Goal: Information Seeking & Learning: Learn about a topic

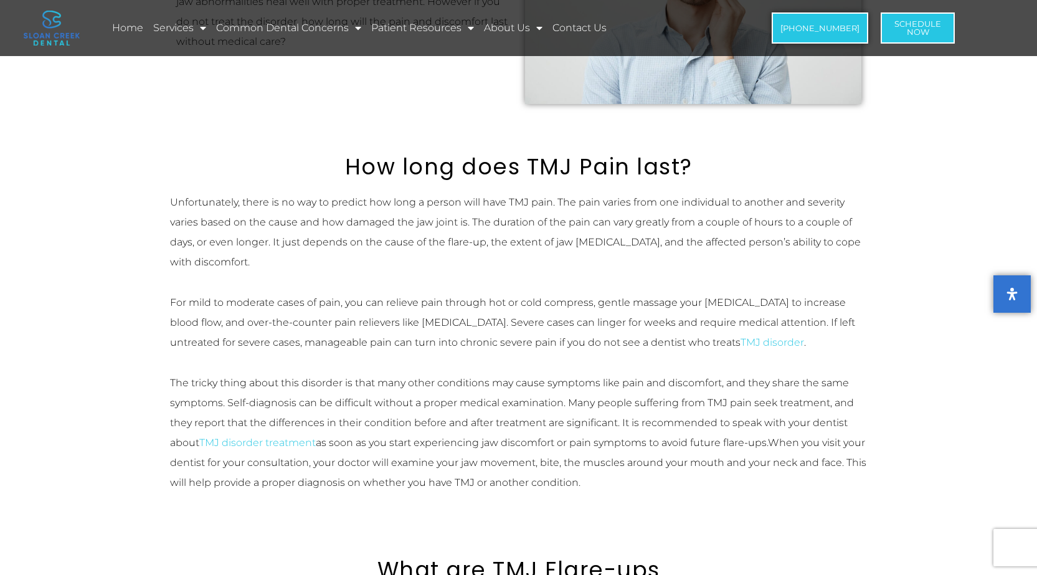
scroll to position [436, 0]
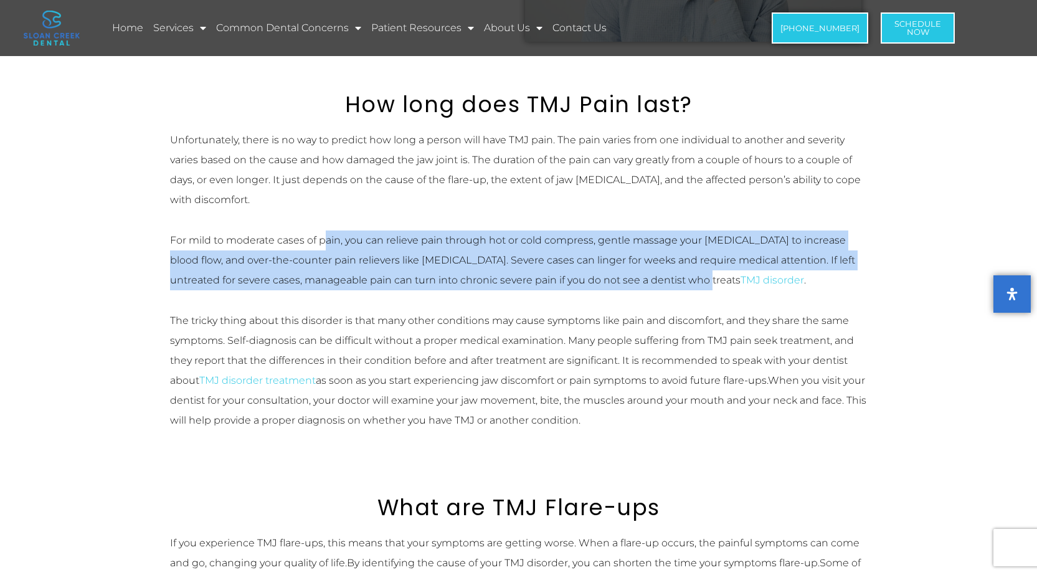
drag, startPoint x: 337, startPoint y: 240, endPoint x: 665, endPoint y: 277, distance: 330.4
click at [665, 277] on p "For mild to moderate cases of pain, you can relieve pain through hot or cold co…" at bounding box center [519, 261] width 698 height 60
click at [631, 259] on p "For mild to moderate cases of pain, you can relieve pain through hot or cold co…" at bounding box center [519, 261] width 698 height 60
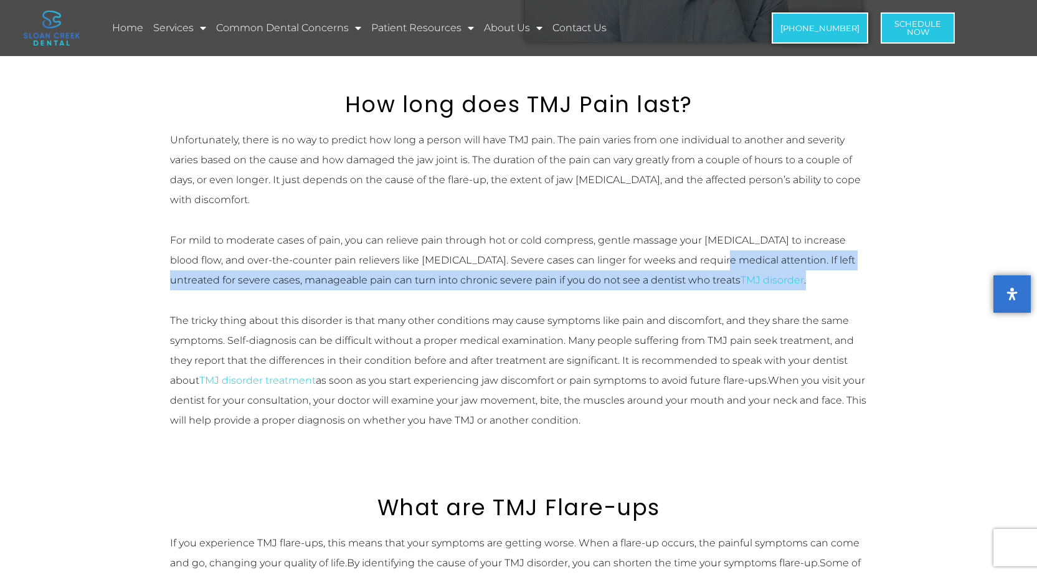
drag, startPoint x: 740, startPoint y: 257, endPoint x: 836, endPoint y: 277, distance: 97.4
click at [836, 277] on p "For mild to moderate cases of pain, you can relieve pain through hot or cold co…" at bounding box center [519, 261] width 698 height 60
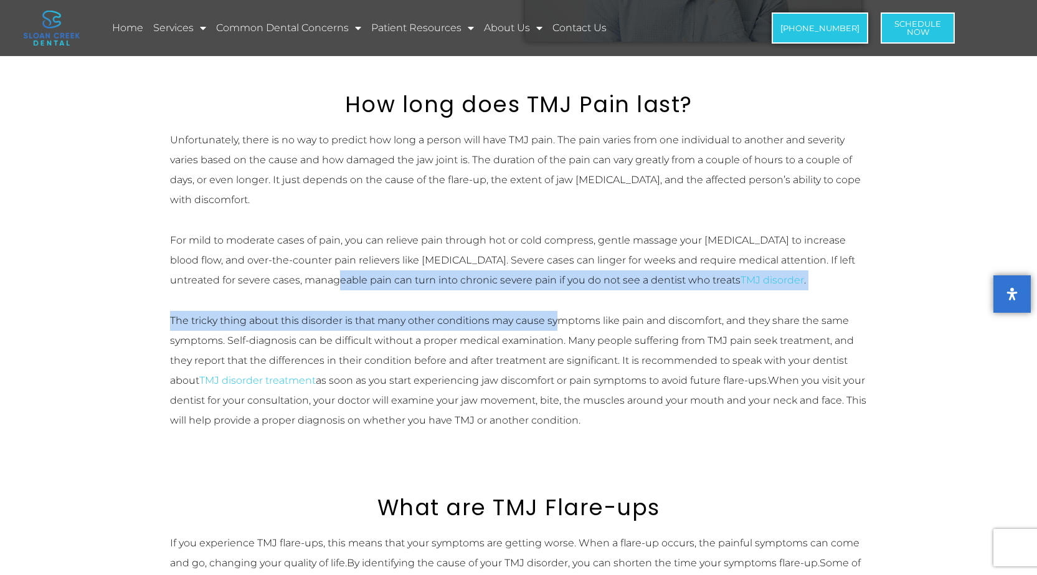
drag, startPoint x: 297, startPoint y: 281, endPoint x: 558, endPoint y: 296, distance: 262.1
click at [558, 296] on div "Unfortunately, there is no way to predict how long a person will have TMJ pain.…" at bounding box center [519, 280] width 698 height 300
click at [561, 296] on div "Unfortunately, there is no way to predict how long a person will have TMJ pain.…" at bounding box center [519, 280] width 698 height 300
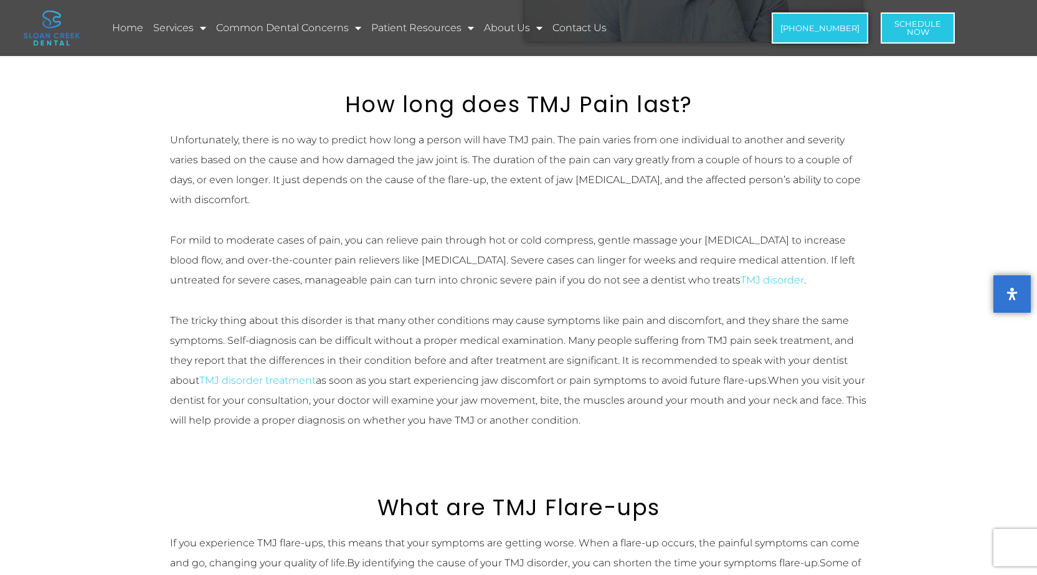
click at [663, 368] on p "The tricky thing about this disorder is that many other conditions may cause sy…" at bounding box center [519, 371] width 698 height 120
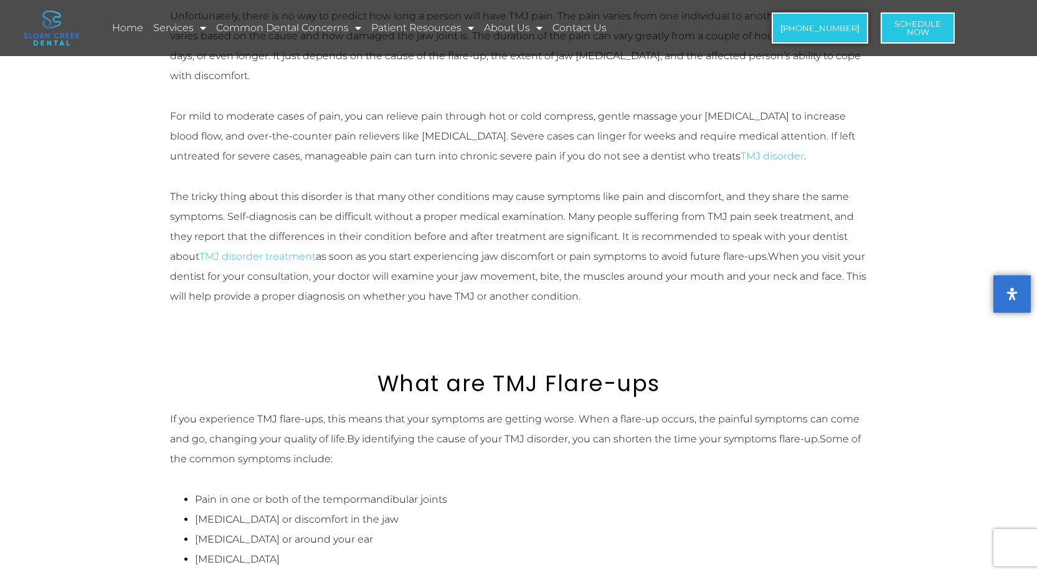
scroll to position [561, 0]
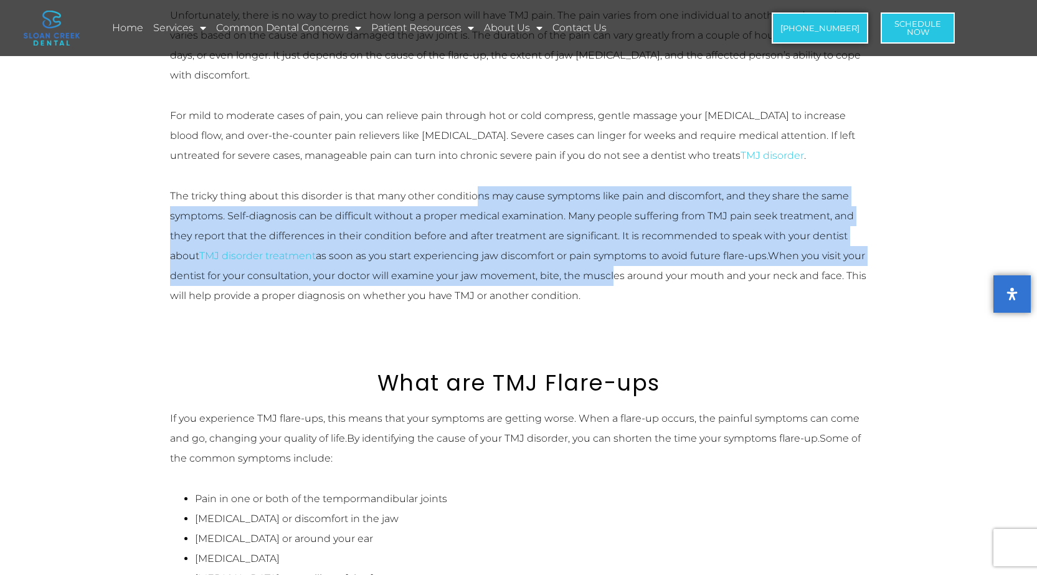
drag, startPoint x: 531, startPoint y: 203, endPoint x: 638, endPoint y: 277, distance: 130.3
click at [638, 277] on p "The tricky thing about this disorder is that many other conditions may cause sy…" at bounding box center [519, 246] width 698 height 120
click at [639, 277] on span "When you visit your dentist for your consultation, your doctor will examine you…" at bounding box center [518, 276] width 697 height 52
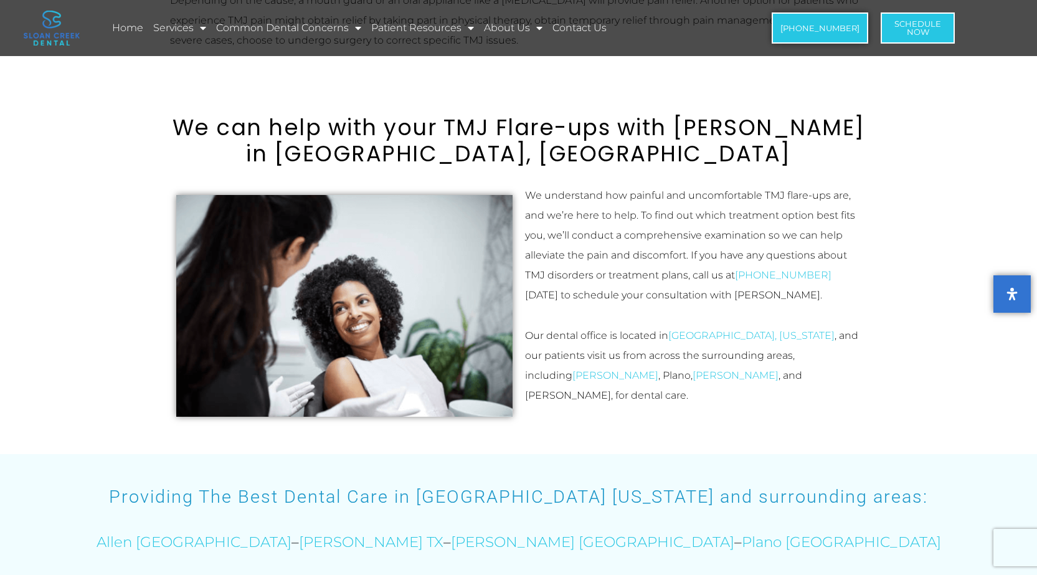
scroll to position [2804, 0]
